Goal: Information Seeking & Learning: Learn about a topic

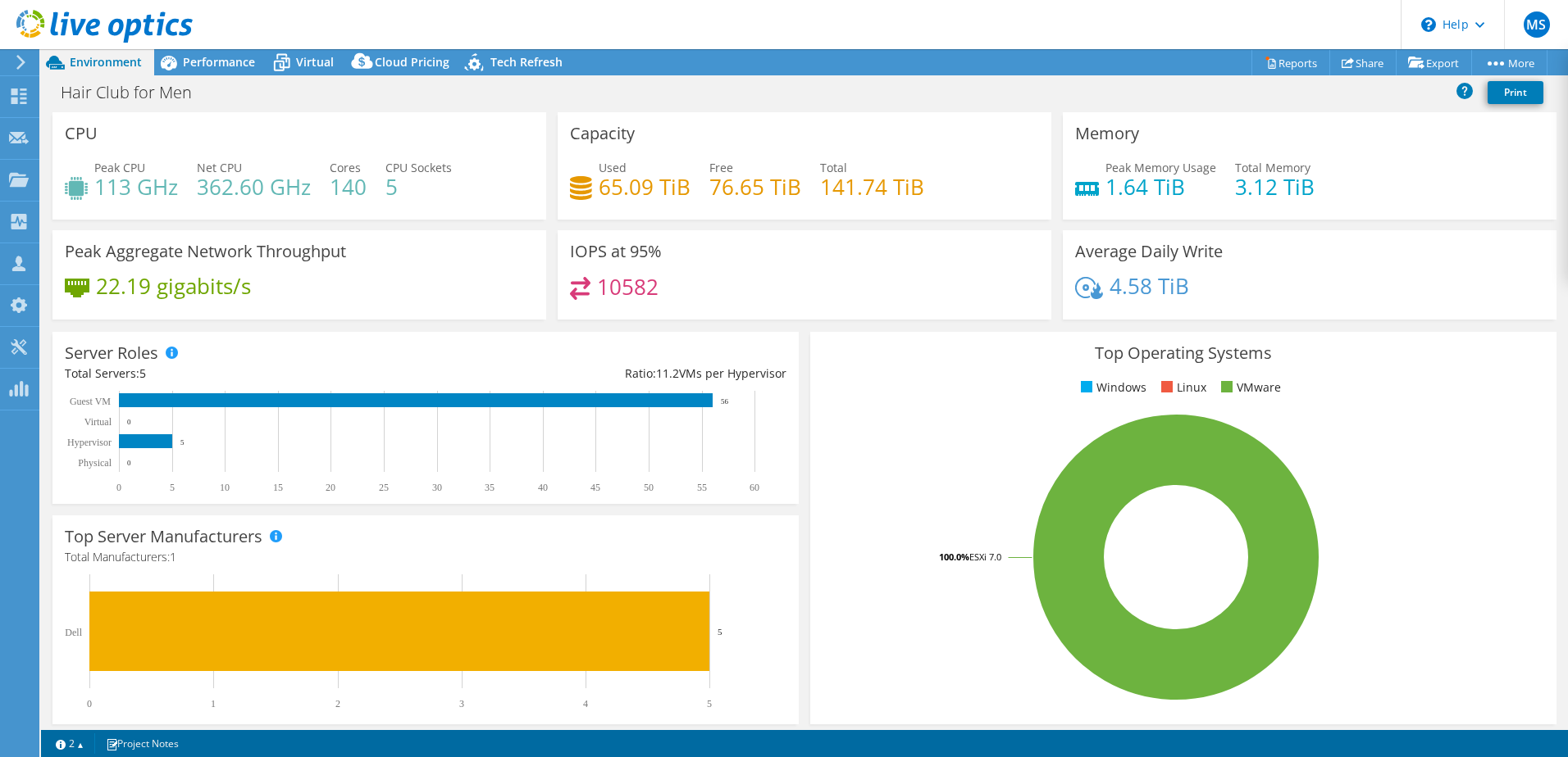
select select "USD"
click at [221, 69] on span "Performance" at bounding box center [219, 62] width 73 height 15
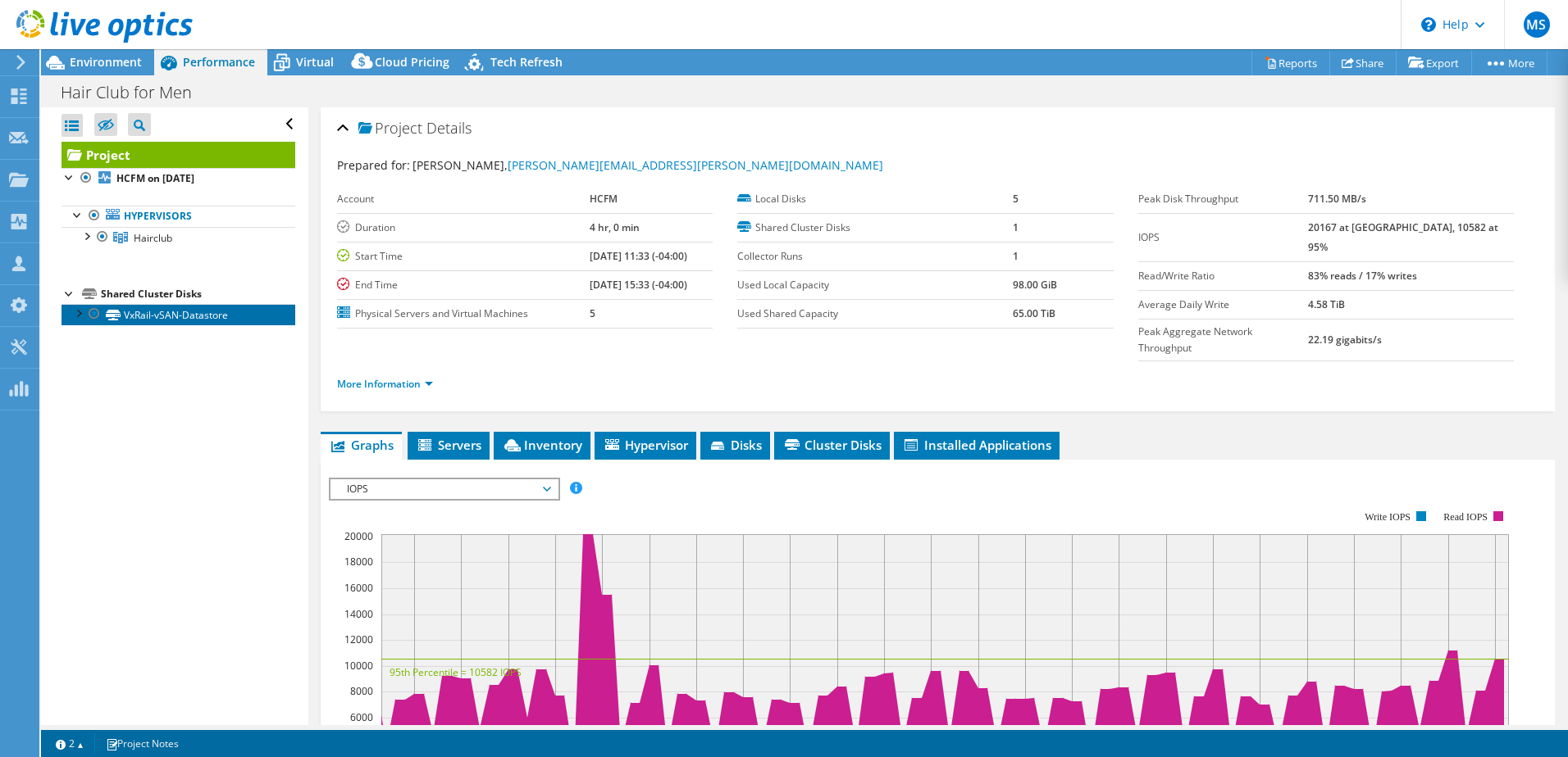
click at [181, 314] on link "VxRail-vSAN-Datastore" at bounding box center [179, 315] width 234 height 22
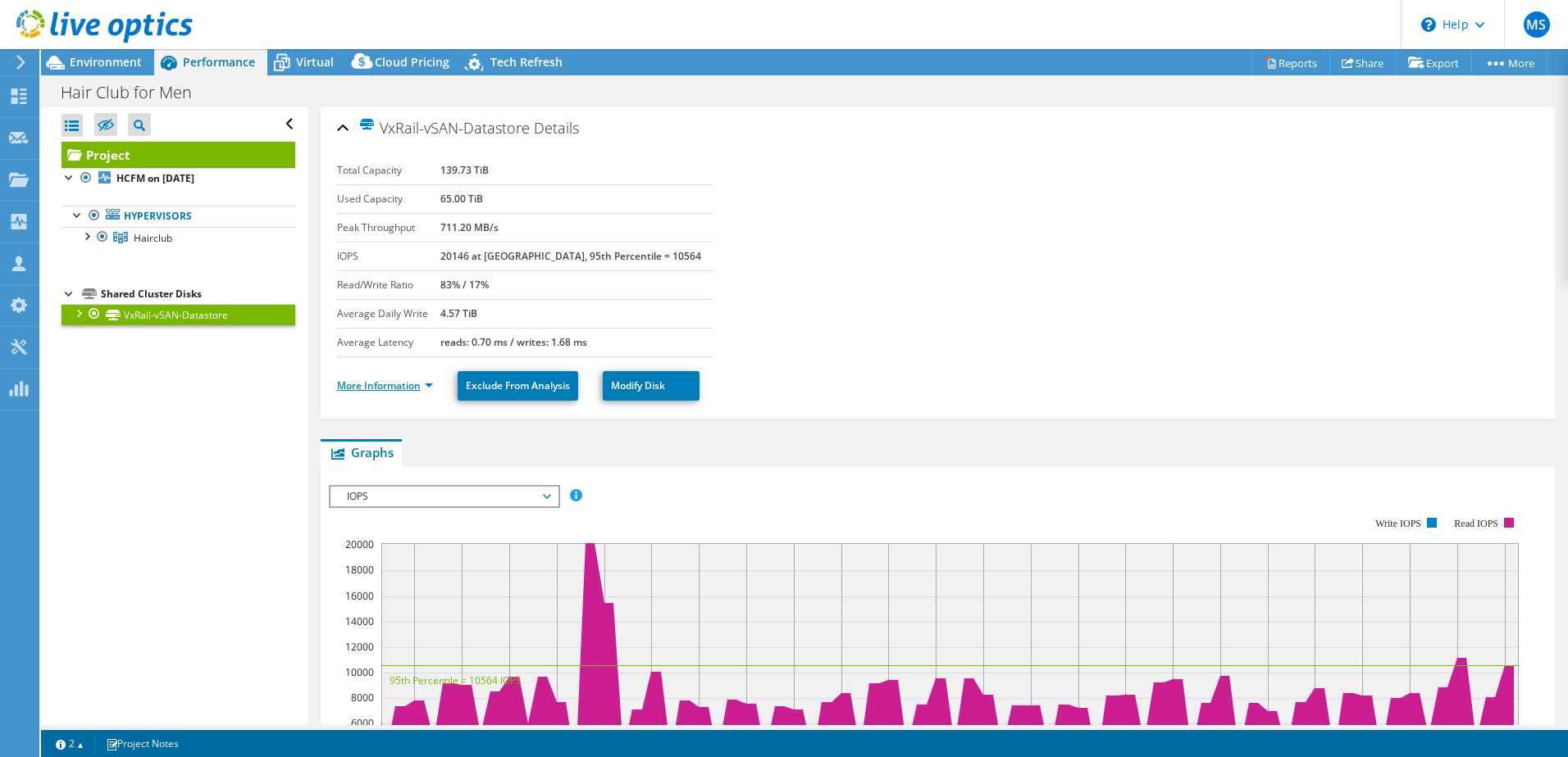
click at [366, 383] on link "More Information" at bounding box center [385, 385] width 96 height 14
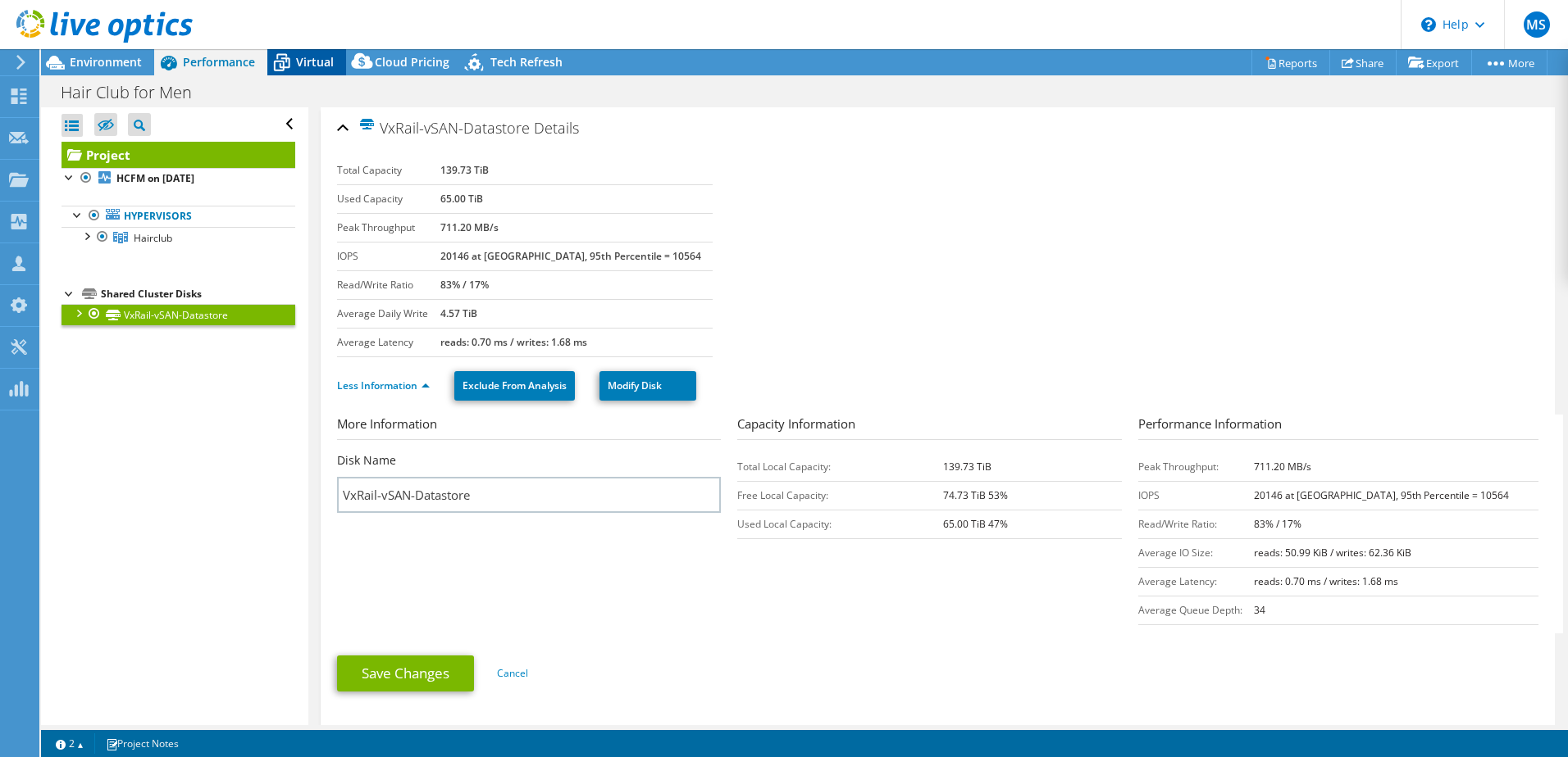
click at [302, 68] on span "Virtual" at bounding box center [315, 62] width 38 height 15
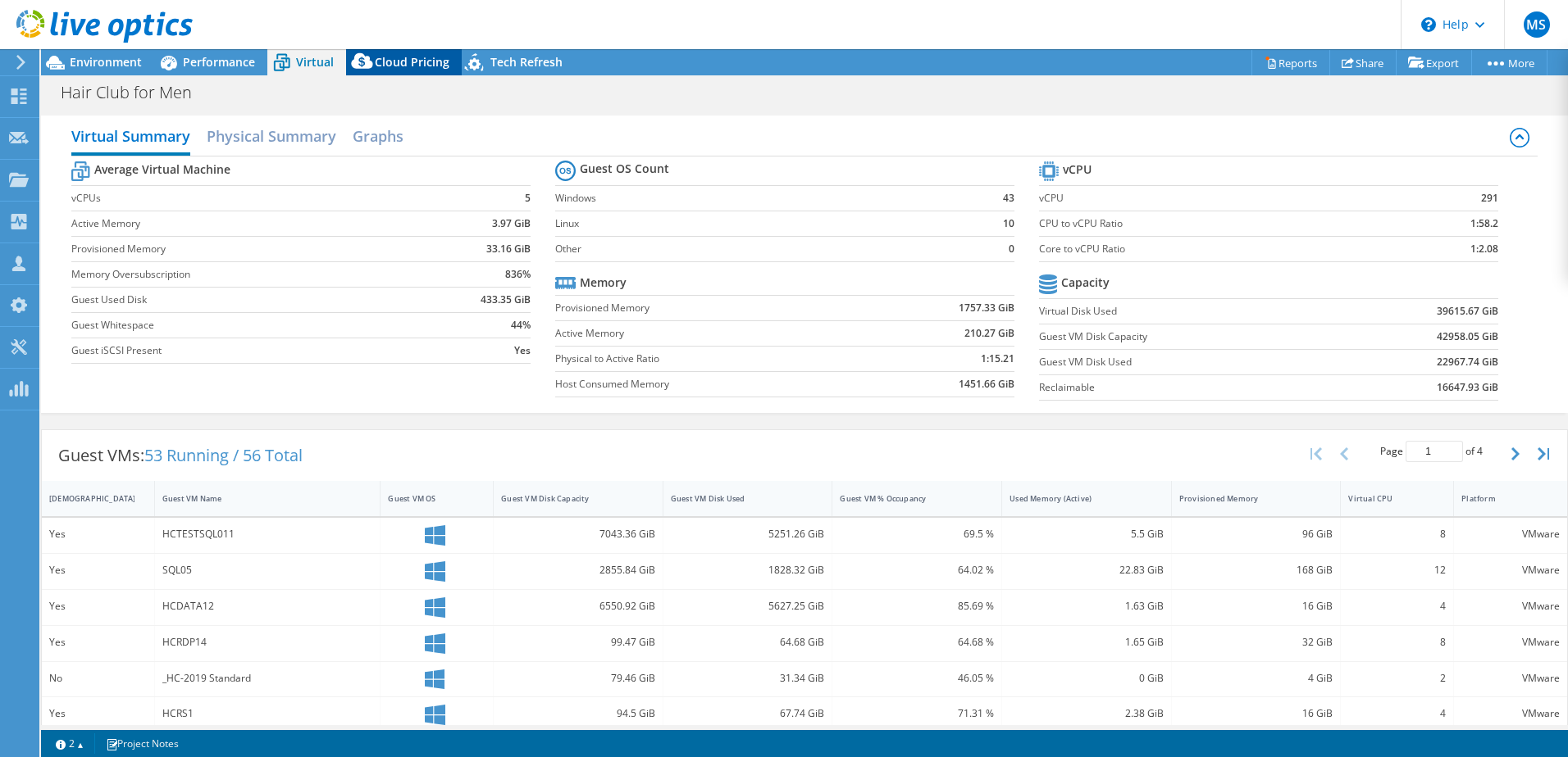
click at [393, 55] on span "Cloud Pricing" at bounding box center [412, 62] width 74 height 15
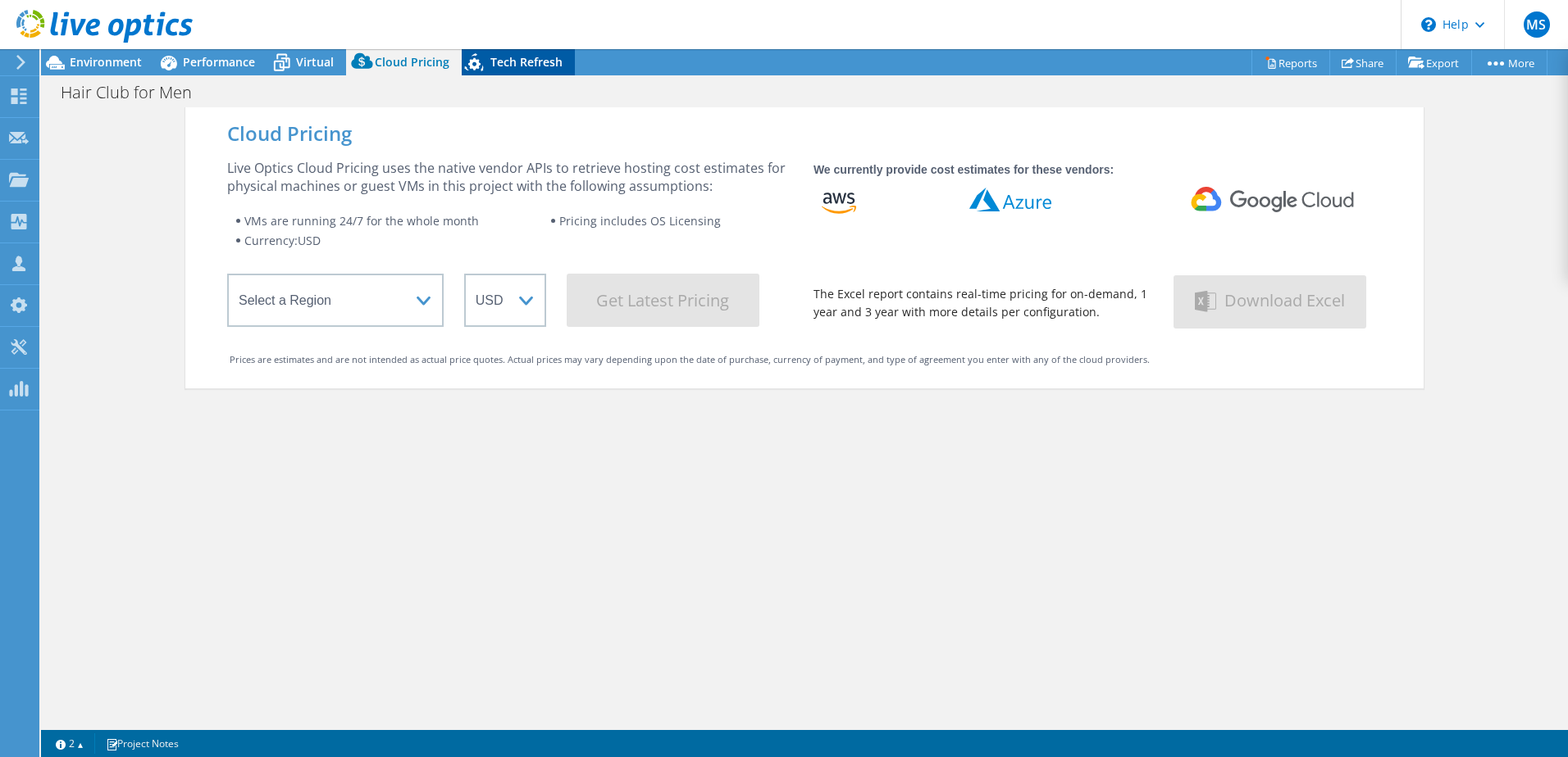
click at [510, 69] on span "Tech Refresh" at bounding box center [527, 62] width 73 height 15
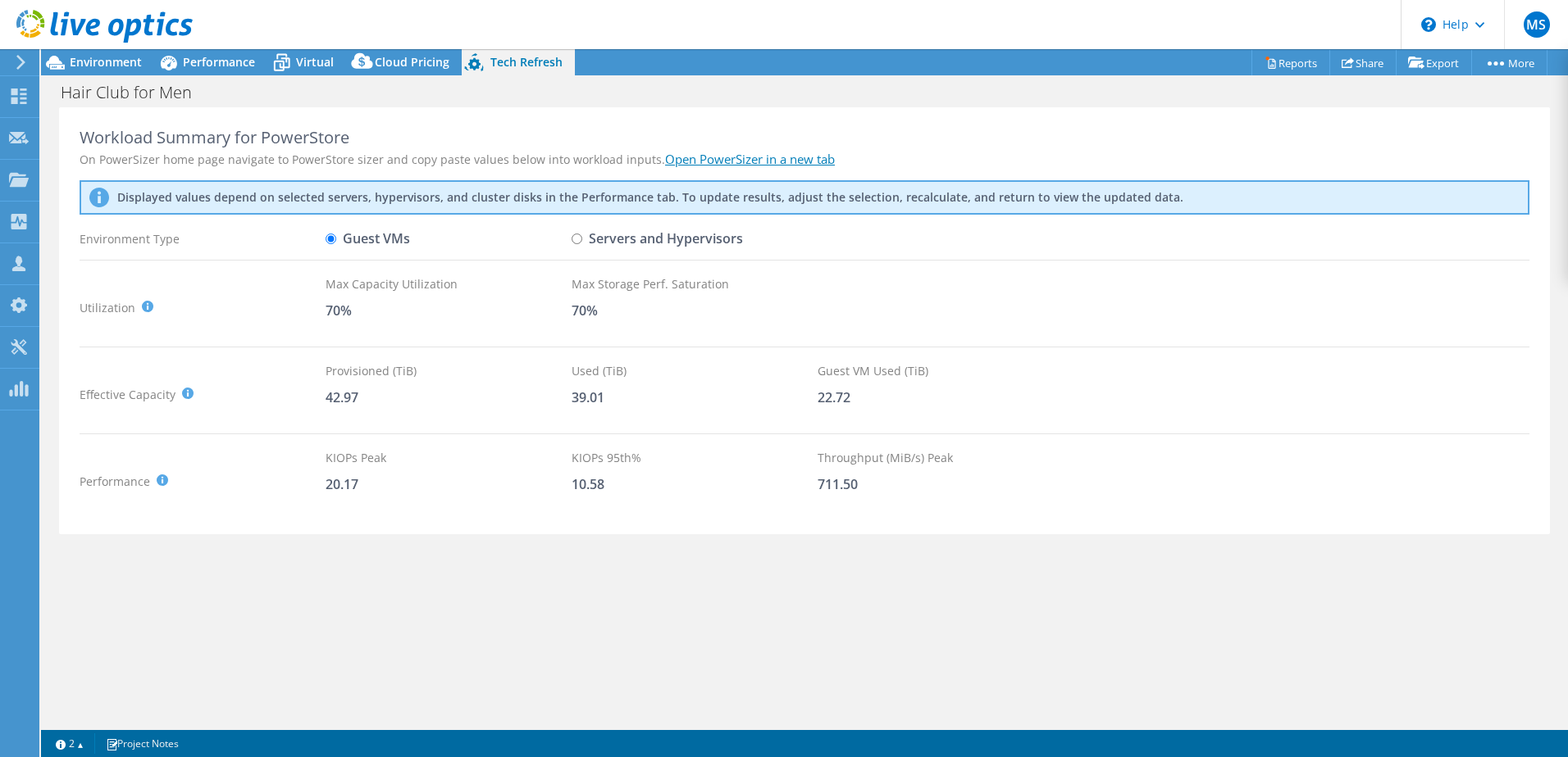
click at [577, 239] on input "Servers and Hypervisors" at bounding box center [577, 239] width 11 height 11
radio input "true"
click at [366, 239] on label "Guest VMs" at bounding box center [367, 239] width 84 height 29
click at [336, 239] on input "Guest VMs" at bounding box center [331, 239] width 11 height 11
radio input "true"
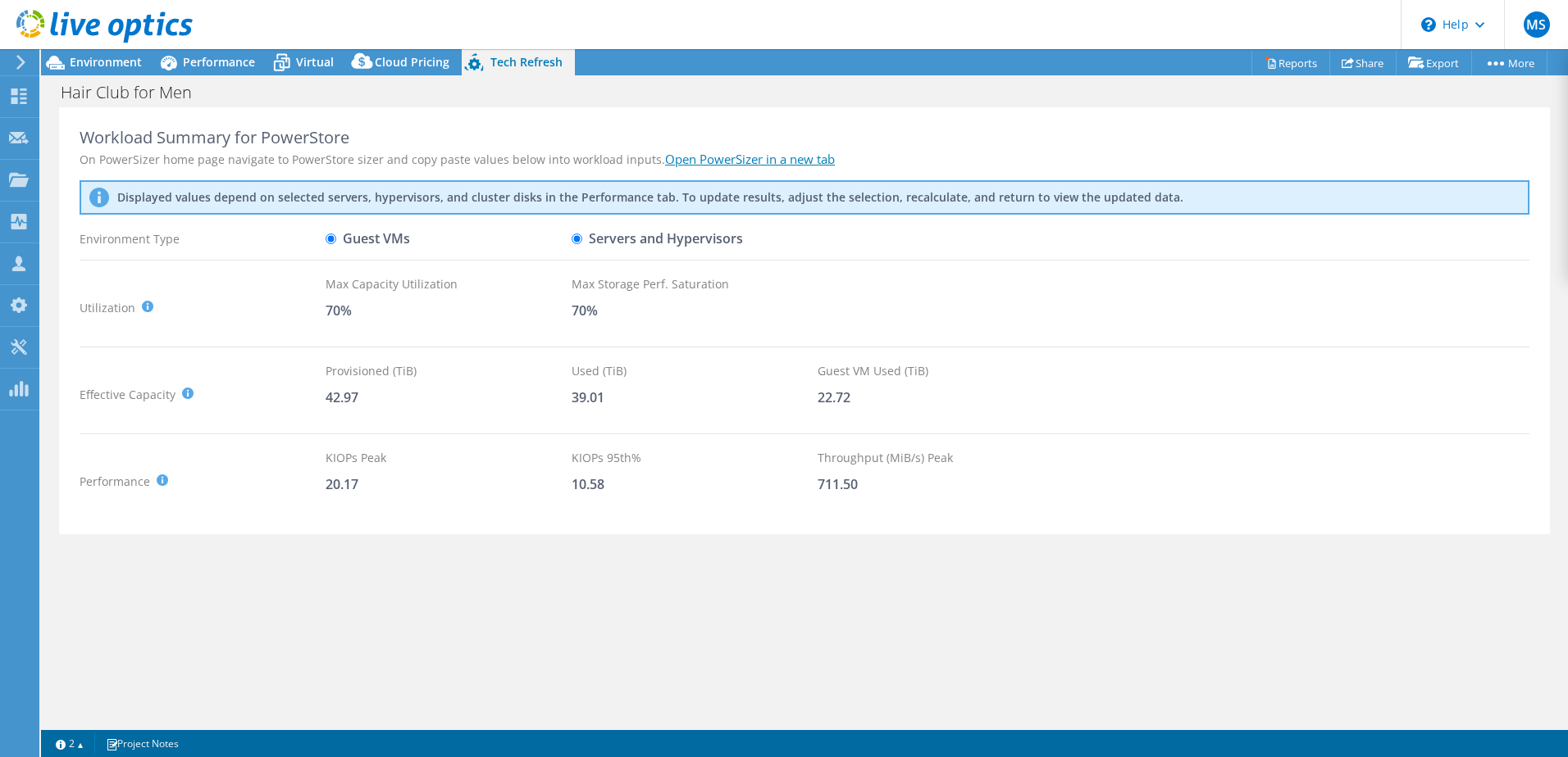
click at [578, 238] on input "Servers and Hypervisors" at bounding box center [577, 239] width 11 height 11
radio input "true"
